Goal: Task Accomplishment & Management: Complete application form

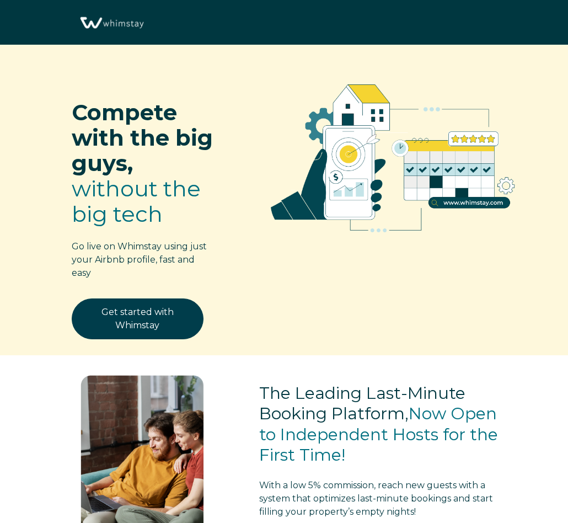
select select "ZA"
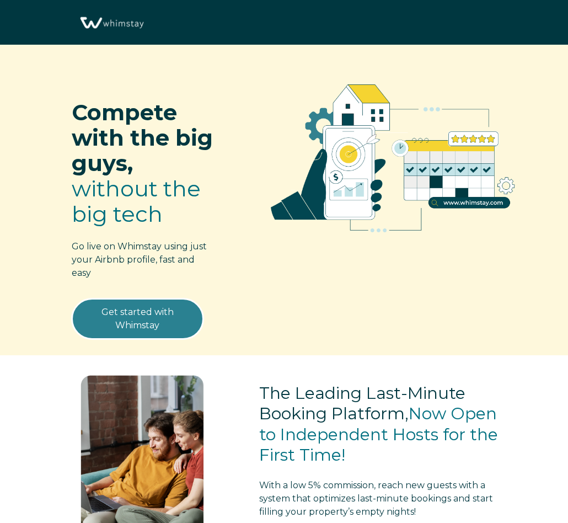
click at [147, 320] on link "Get started with Whimstay" at bounding box center [138, 318] width 132 height 41
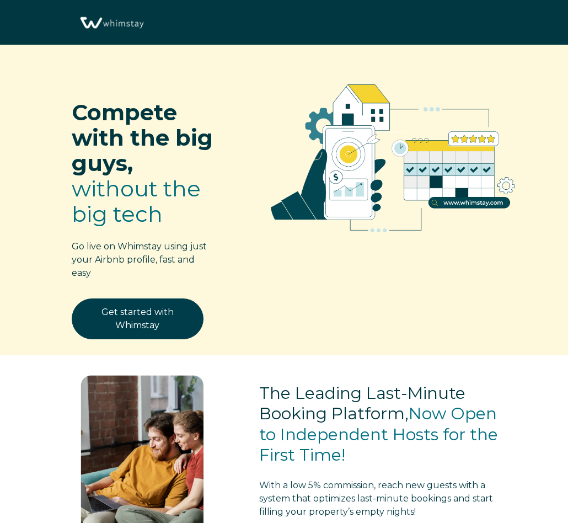
select select "ZA"
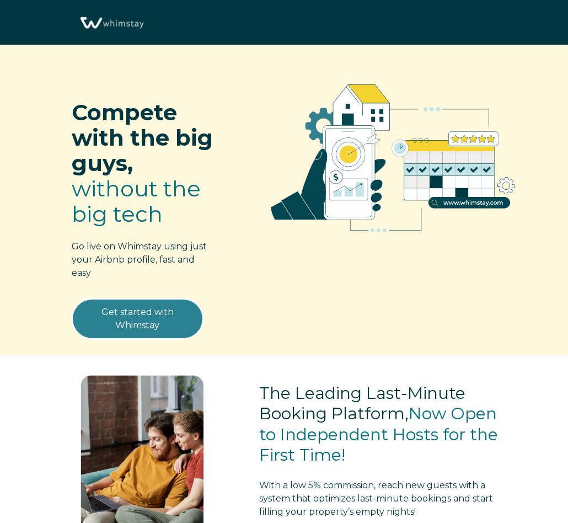
click at [170, 327] on link "Get started with Whimstay" at bounding box center [138, 318] width 132 height 41
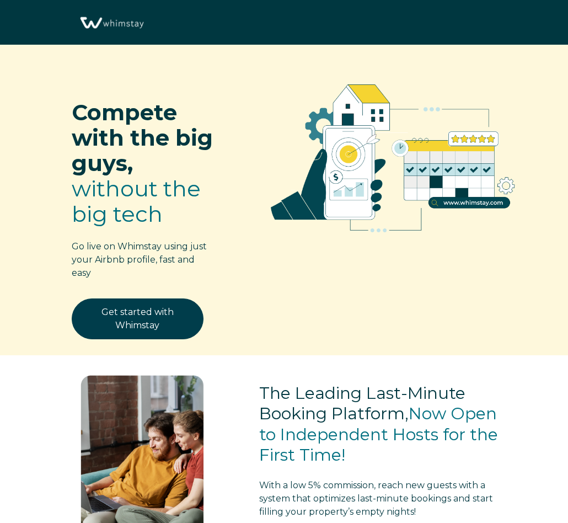
scroll to position [1328, 0]
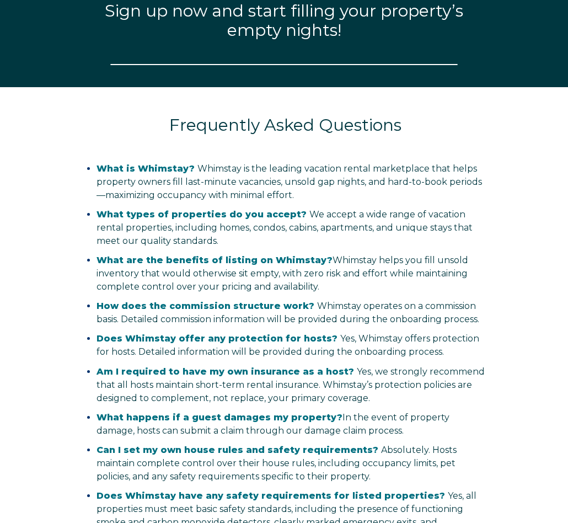
select select "ZA"
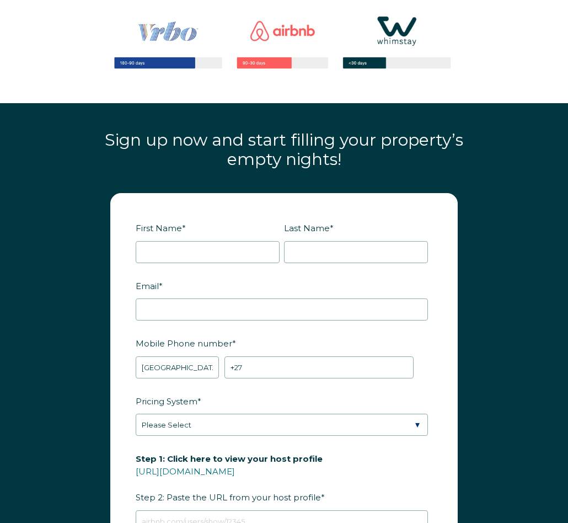
scroll to position [1215, 0]
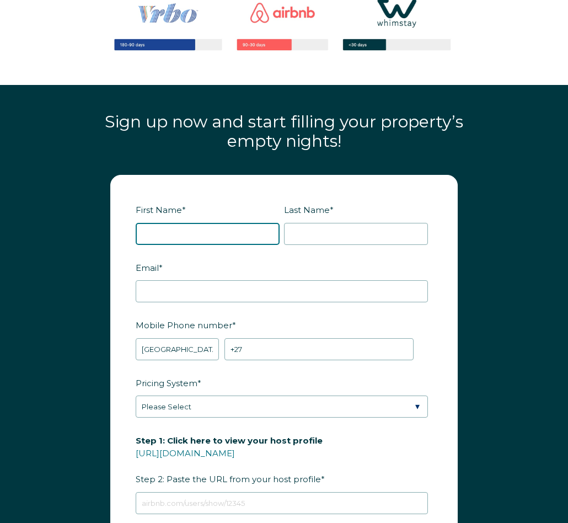
click at [208, 238] on input "First Name *" at bounding box center [208, 234] width 144 height 22
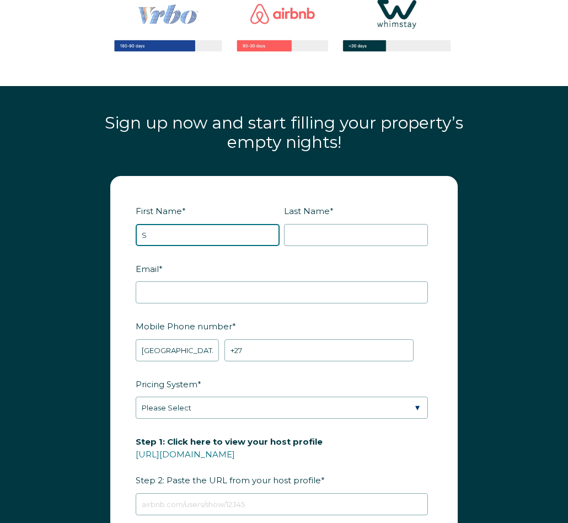
type input "Simbarashe"
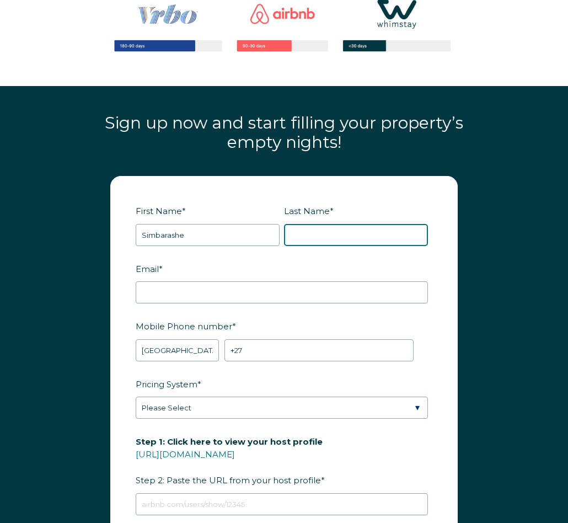
type input "Mpupuni"
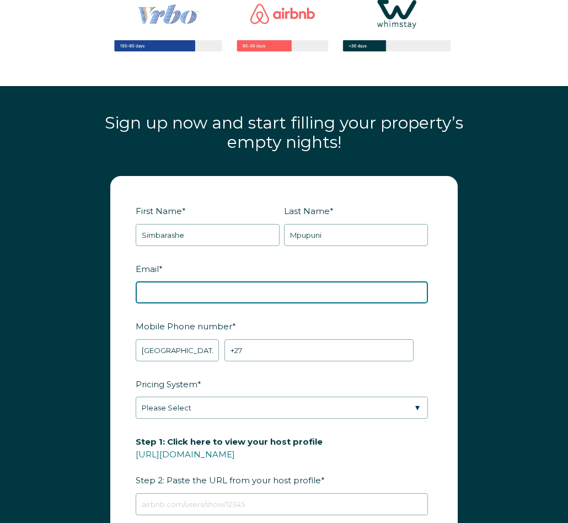
type input "simbampupuni@gmail.com"
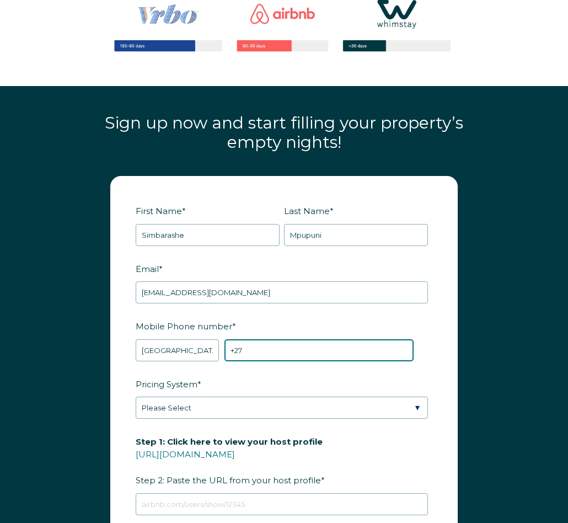
click at [265, 351] on input "+27" at bounding box center [318, 350] width 189 height 22
type input "+27 764792818"
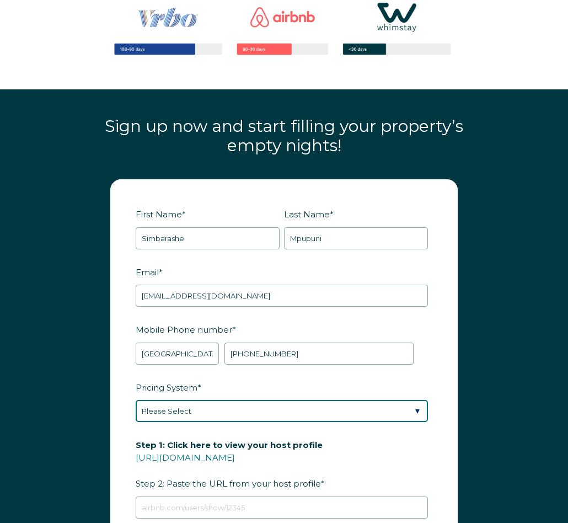
click at [419, 412] on select "Please Select Manual Airbnb Smart Pricing PriceLabs Wheelhouse Beyond Pricing 3…" at bounding box center [282, 411] width 292 height 22
select select "Manual"
click at [136, 400] on select "Please Select Manual Airbnb Smart Pricing PriceLabs Wheelhouse Beyond Pricing 3…" at bounding box center [282, 411] width 292 height 22
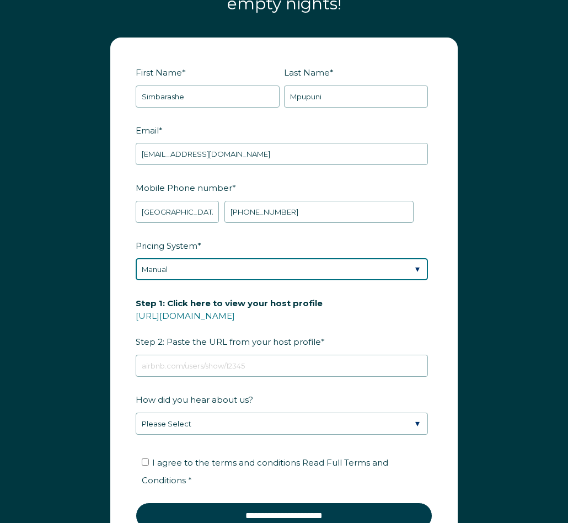
scroll to position [1367, 0]
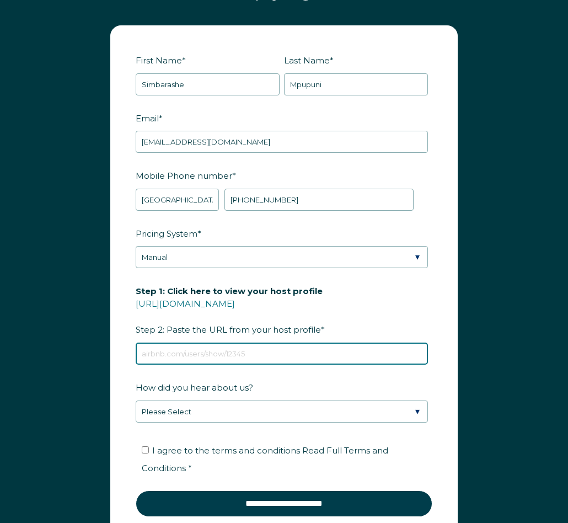
click at [213, 356] on input "Step 1: Click here to view your host profile https://www.airbnb.com/users/show/…" at bounding box center [282, 353] width 292 height 22
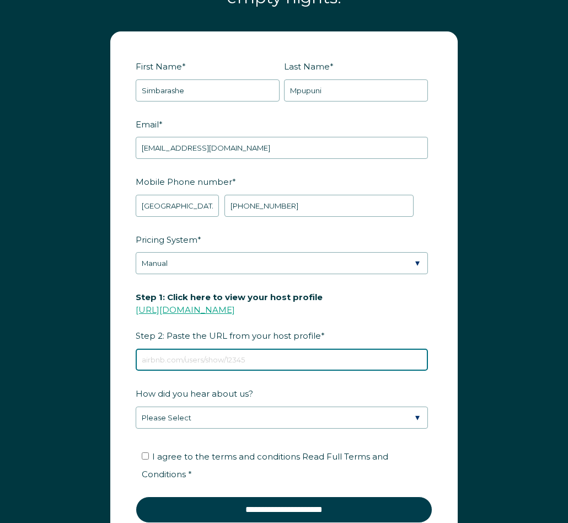
scroll to position [1360, 0]
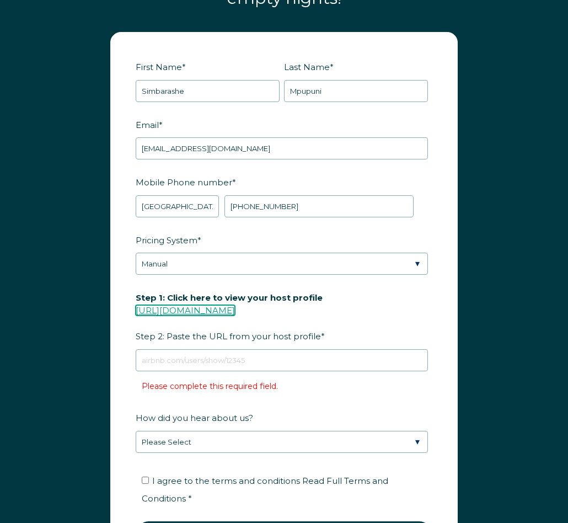
click at [218, 308] on link "[URL][DOMAIN_NAME]" at bounding box center [185, 310] width 99 height 10
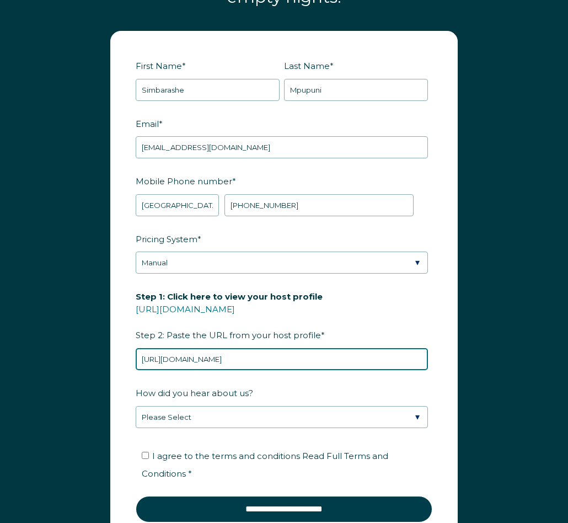
type input "https://www.airbnb.co.za/users/show/30608386"
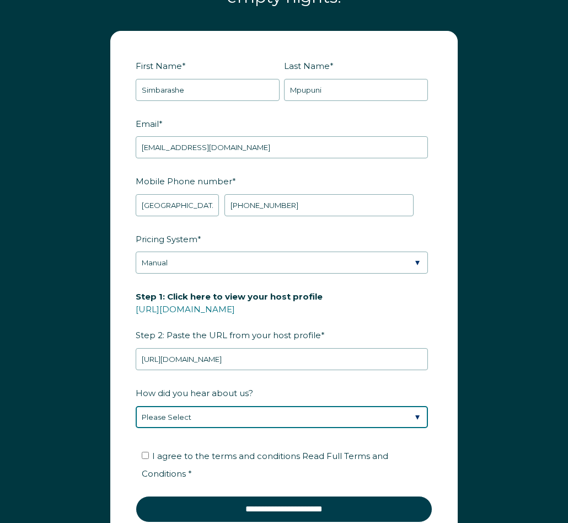
click at [419, 420] on select "Please Select Discovered Whimstay at an event or conference Found Whimstay thro…" at bounding box center [282, 417] width 292 height 22
select select "Podcast"
click at [136, 406] on select "Please Select Discovered Whimstay at an event or conference Found Whimstay thro…" at bounding box center [282, 417] width 292 height 22
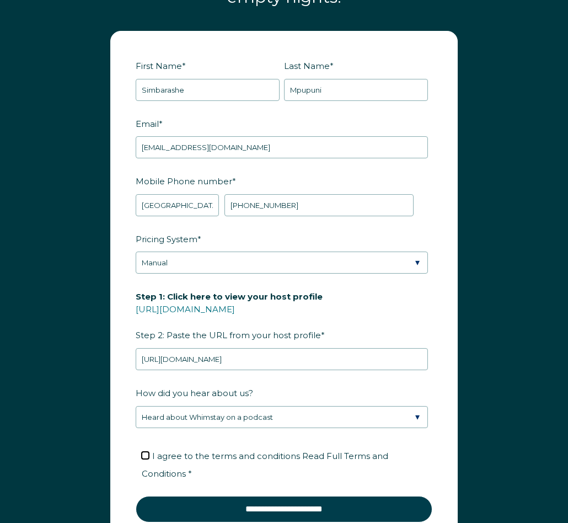
click at [143, 457] on input "I agree to the terms and conditions Read Full Terms and Conditions *" at bounding box center [145, 455] width 7 height 7
checkbox input "true"
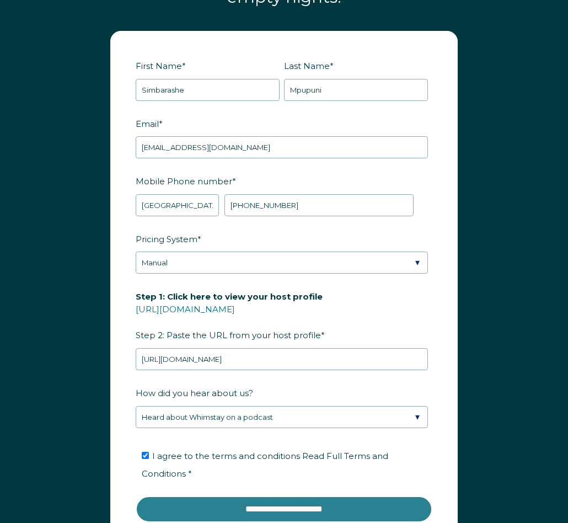
click at [230, 509] on input "**********" at bounding box center [284, 509] width 297 height 26
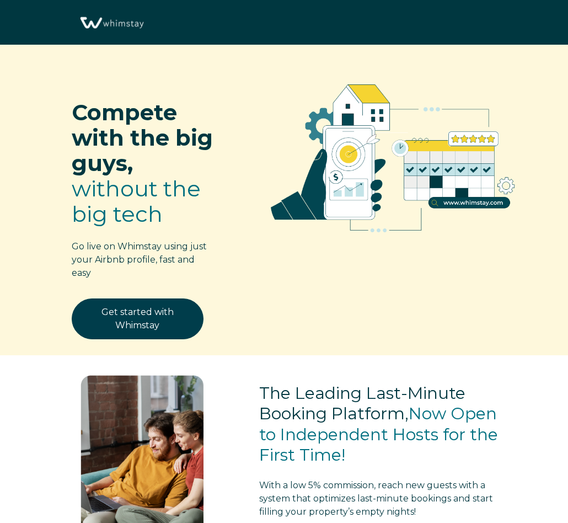
scroll to position [1607, 0]
